Goal: Transaction & Acquisition: Purchase product/service

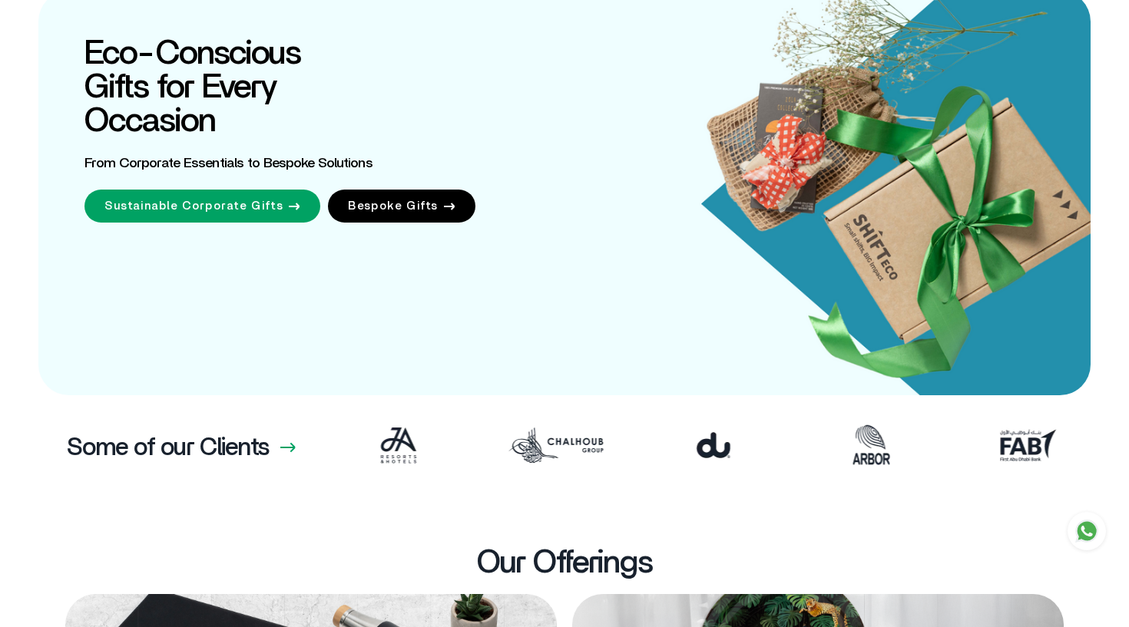
scroll to position [0, -1574]
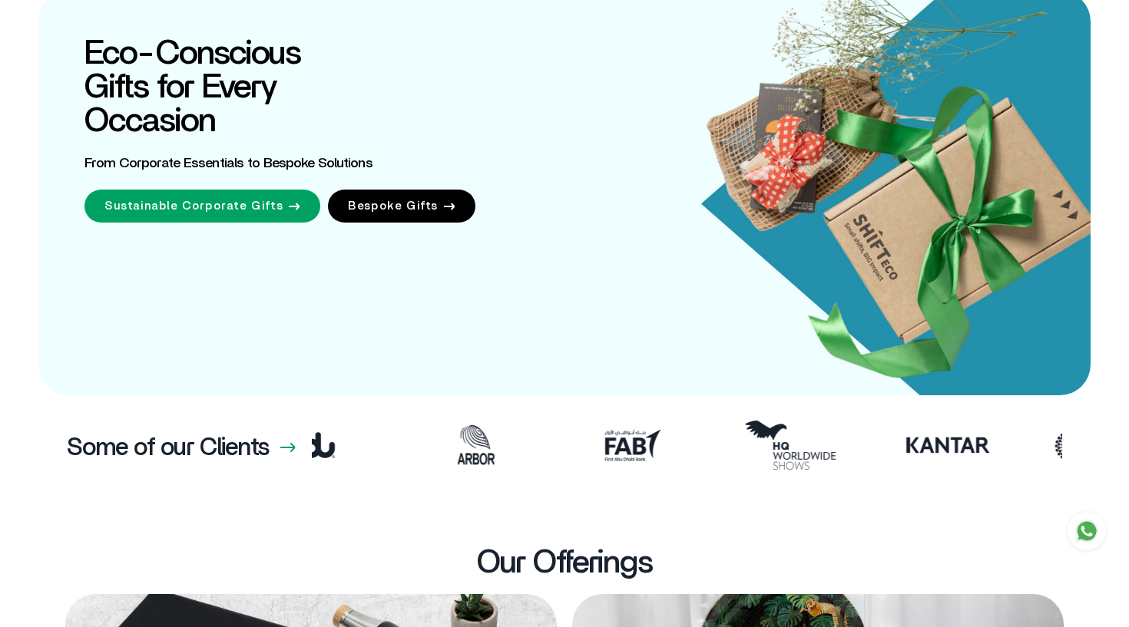
click at [210, 210] on link "Sustainable Corporate Gifts" at bounding box center [202, 206] width 236 height 33
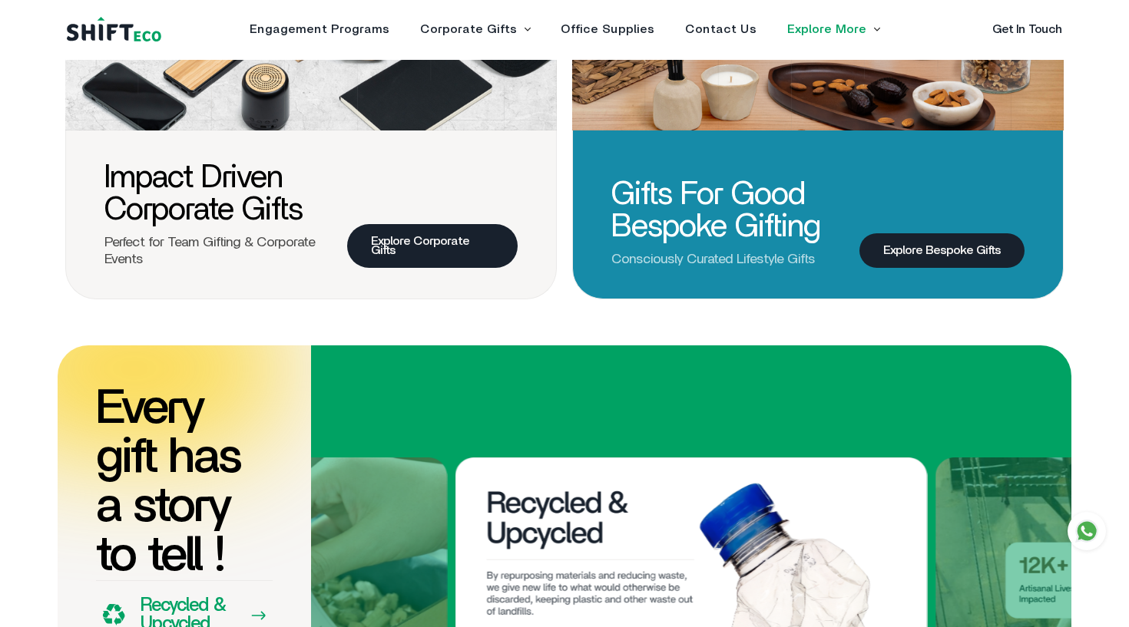
scroll to position [787, 0]
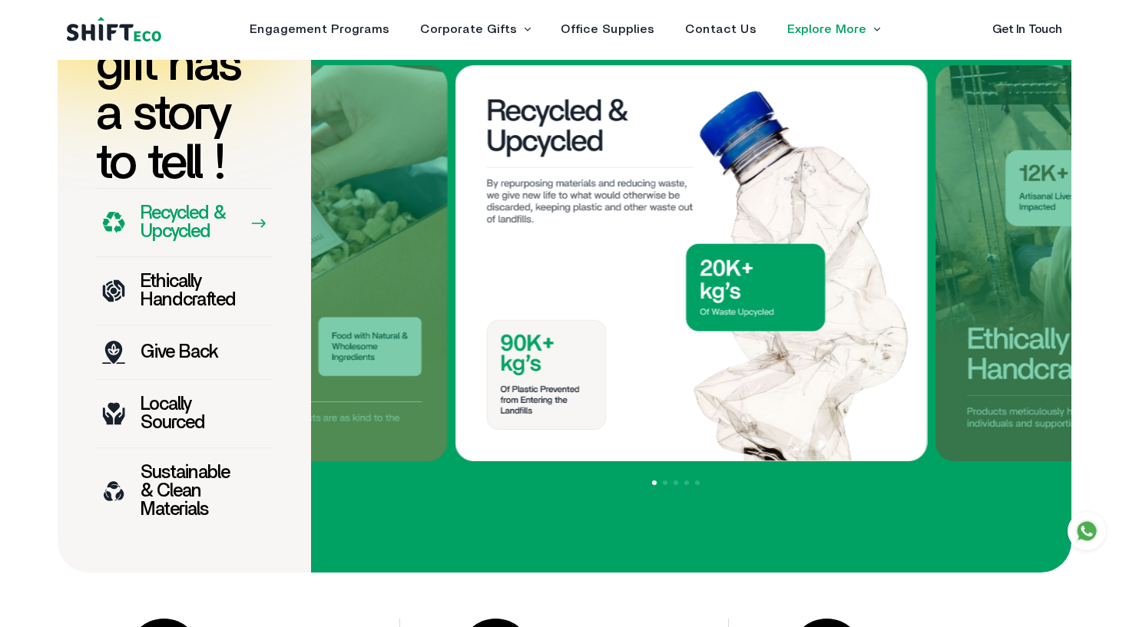
click at [182, 325] on div "Ethically Handcrafted" at bounding box center [184, 290] width 177 height 68
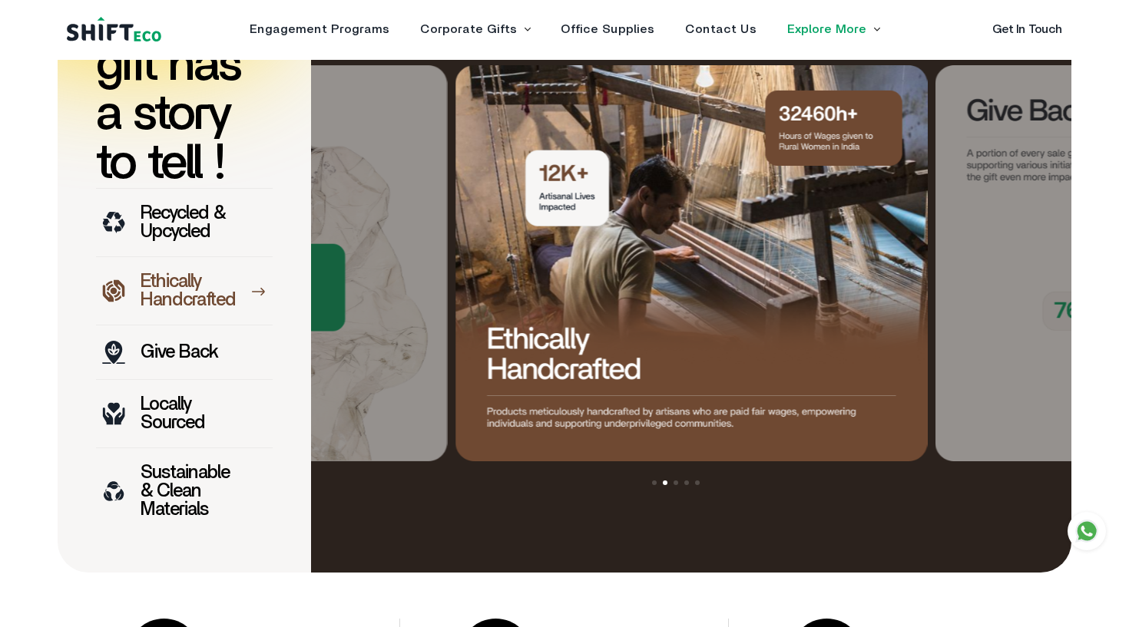
click at [174, 299] on p "Ethically Handcrafted" at bounding box center [188, 291] width 95 height 37
click at [184, 362] on p "Give Back" at bounding box center [179, 352] width 77 height 18
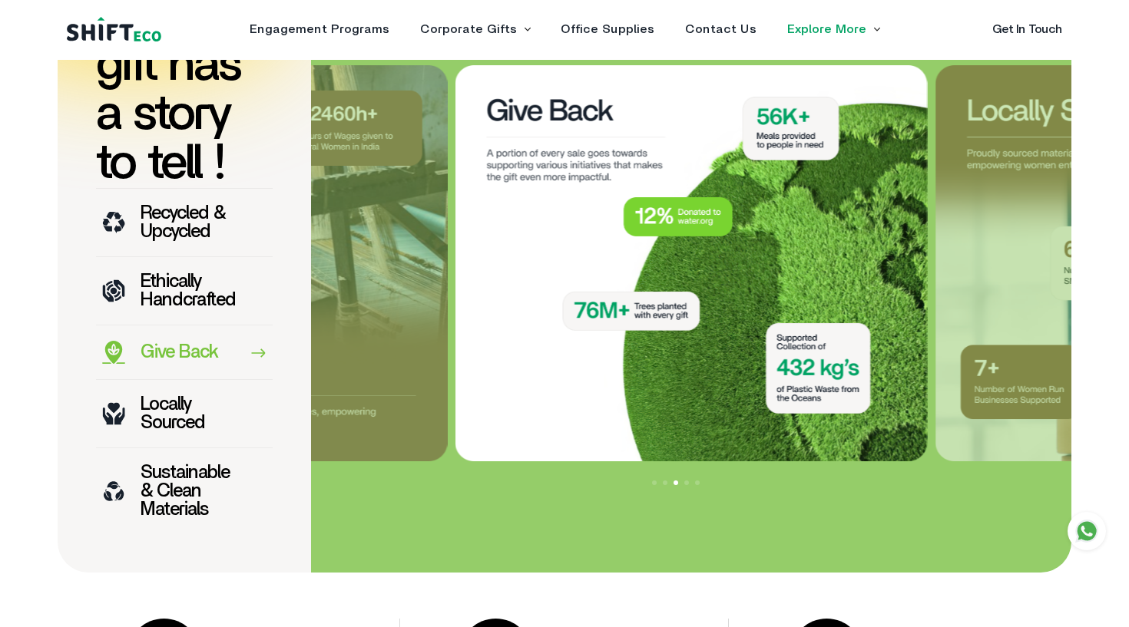
click at [182, 432] on p "Locally Sourced" at bounding box center [188, 413] width 95 height 37
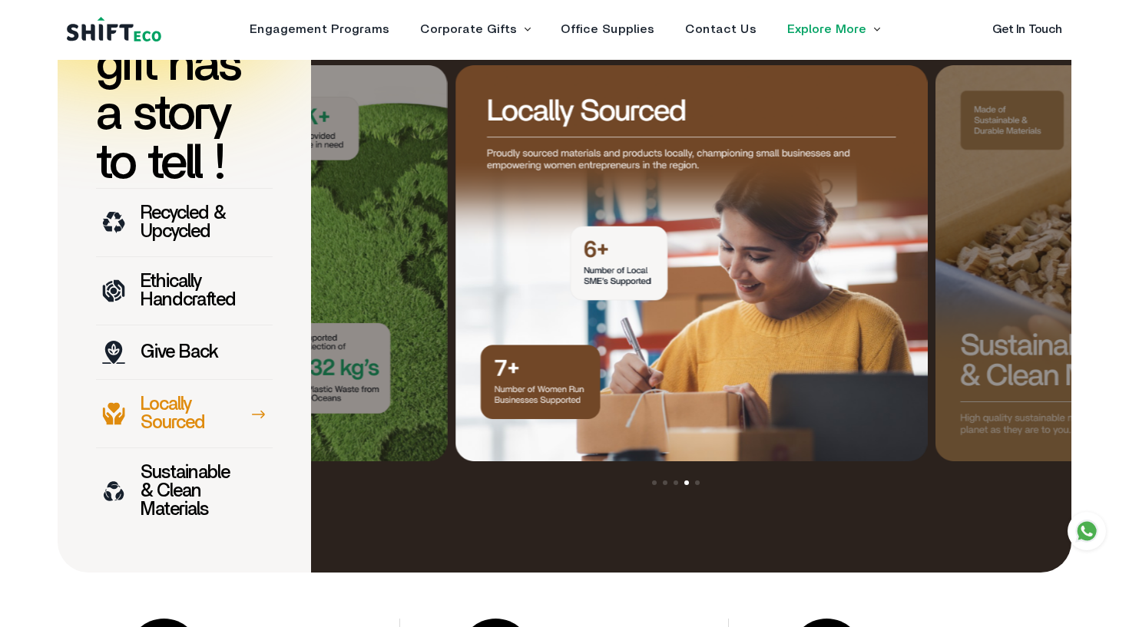
click at [185, 496] on p "Sustainable & Clean Materials" at bounding box center [188, 491] width 95 height 55
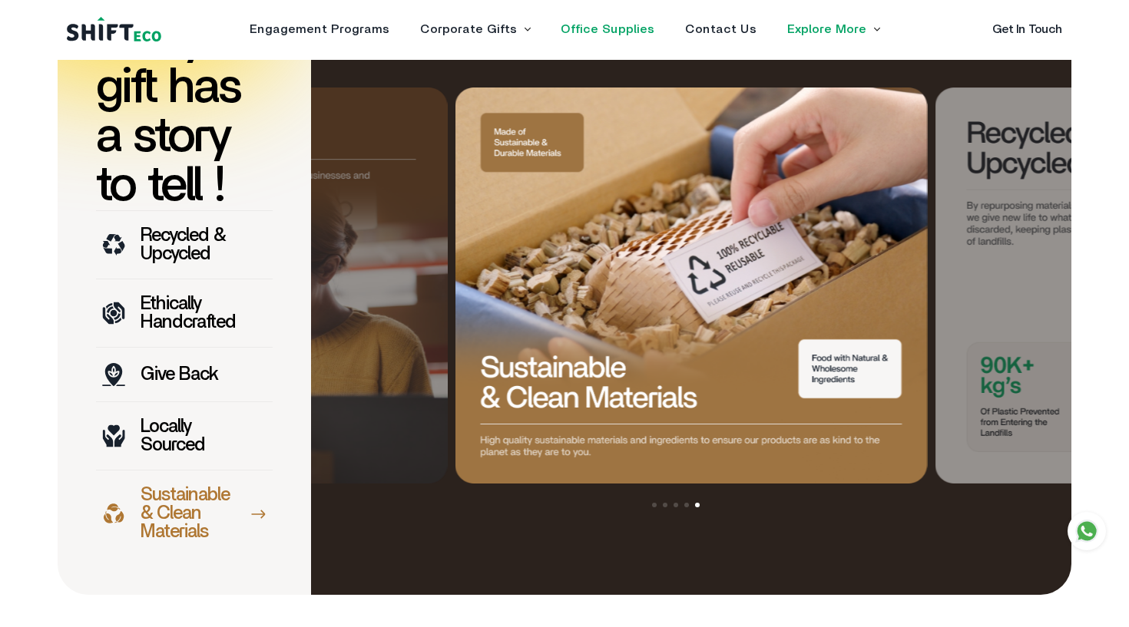
click at [590, 28] on link "Office Supplies" at bounding box center [607, 29] width 94 height 12
